Goal: Task Accomplishment & Management: Manage account settings

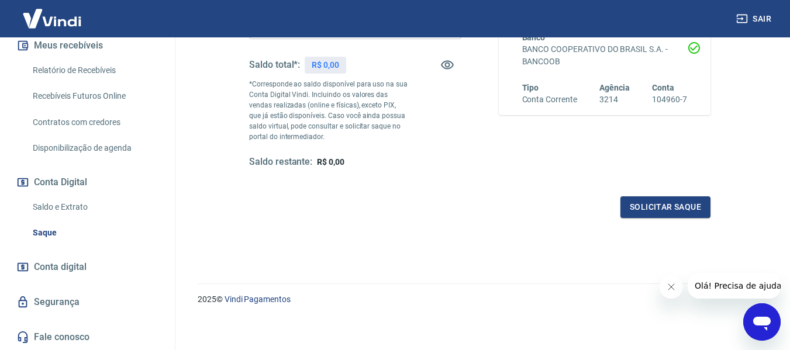
scroll to position [239, 0]
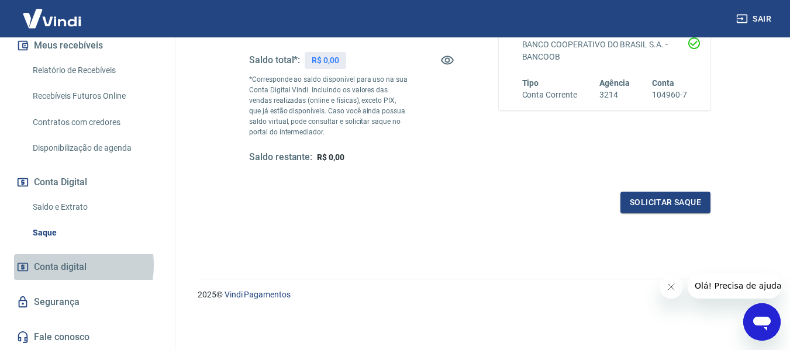
click at [58, 265] on span "Conta digital" at bounding box center [60, 267] width 53 height 16
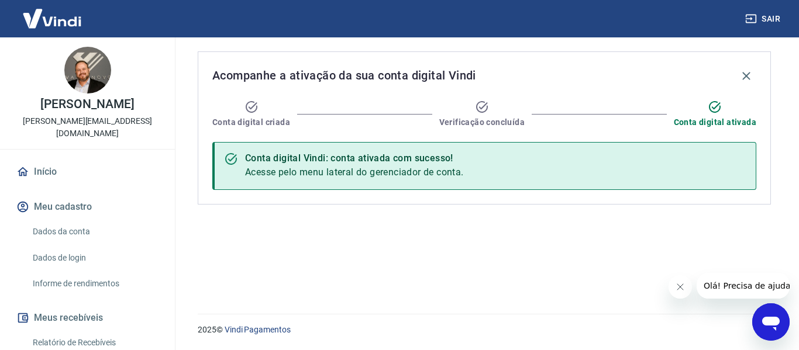
click at [47, 171] on link "Início" at bounding box center [87, 172] width 147 height 26
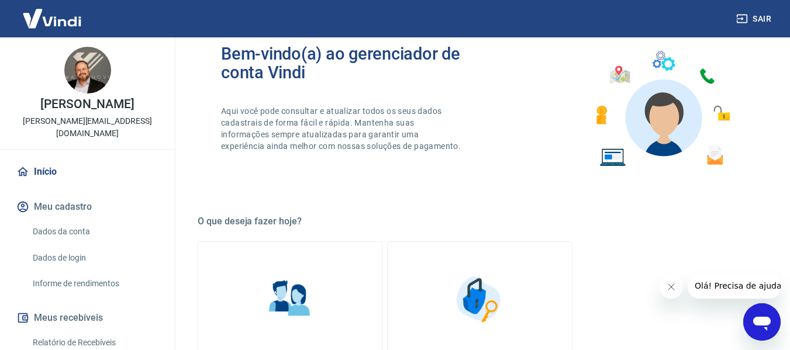
scroll to position [25, 0]
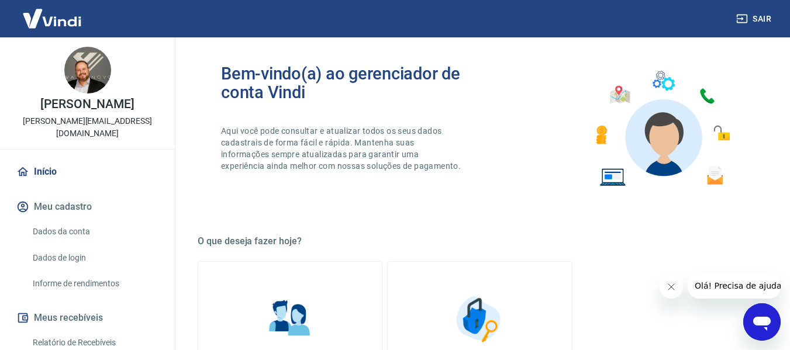
click at [64, 78] on img at bounding box center [87, 70] width 47 height 47
click at [76, 78] on img at bounding box center [87, 70] width 47 height 47
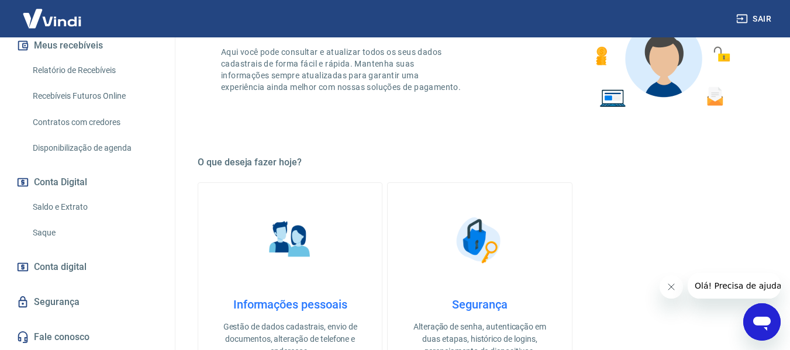
scroll to position [142, 0]
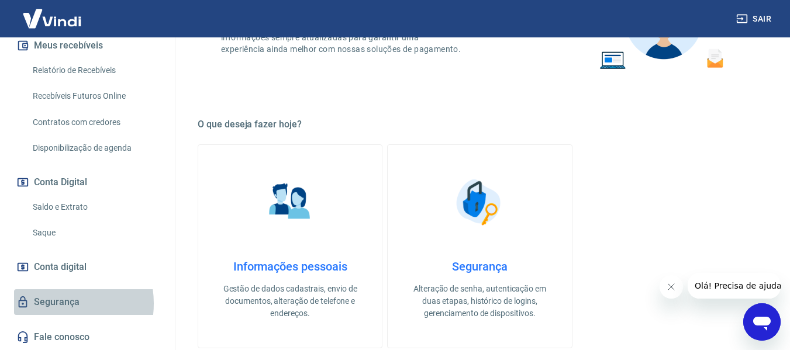
click at [49, 303] on link "Segurança" at bounding box center [87, 302] width 147 height 26
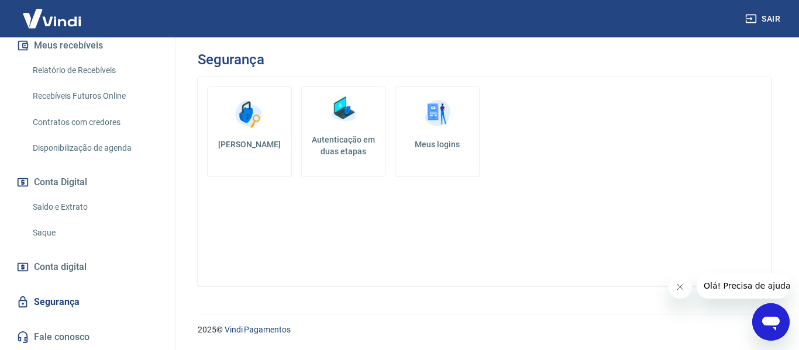
click at [433, 126] on img at bounding box center [437, 113] width 35 height 35
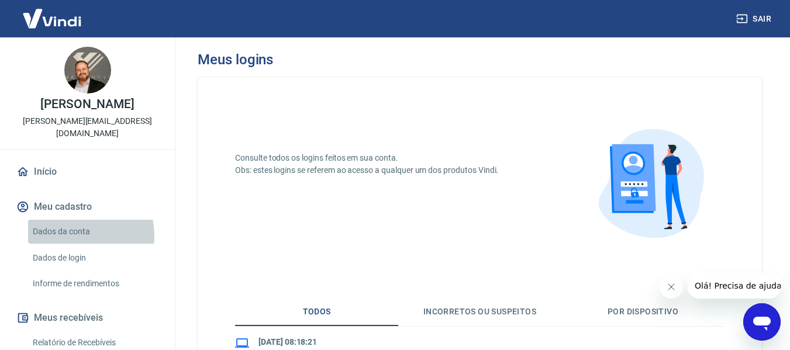
click at [61, 237] on link "Dados da conta" at bounding box center [94, 232] width 133 height 24
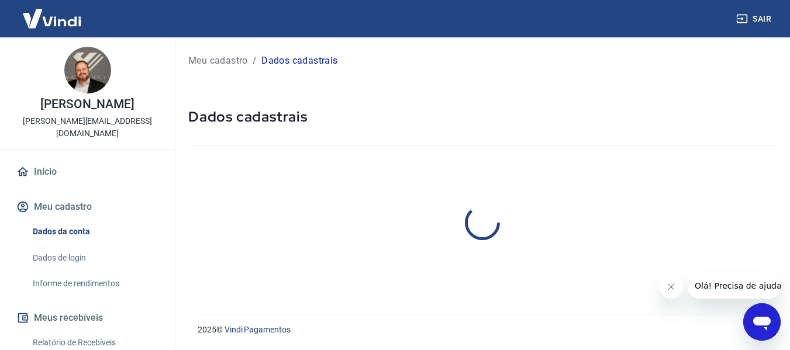
select select "SP"
select select "business"
